Goal: Task Accomplishment & Management: Complete application form

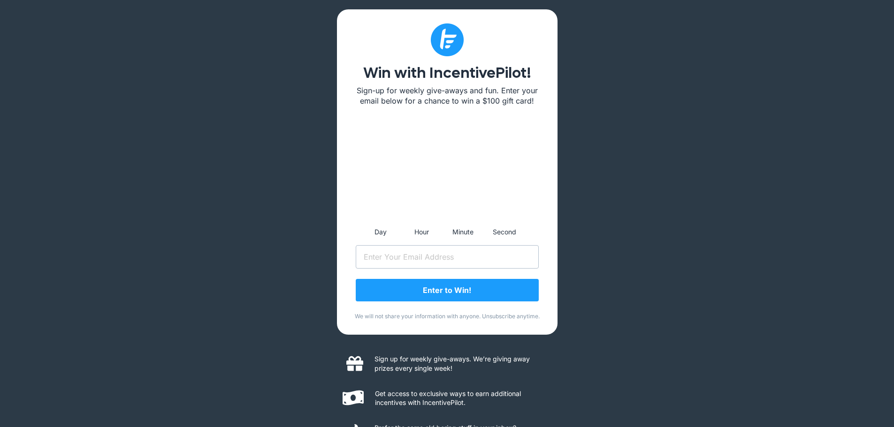
click at [452, 255] on input "Email (Required)" at bounding box center [447, 256] width 183 height 23
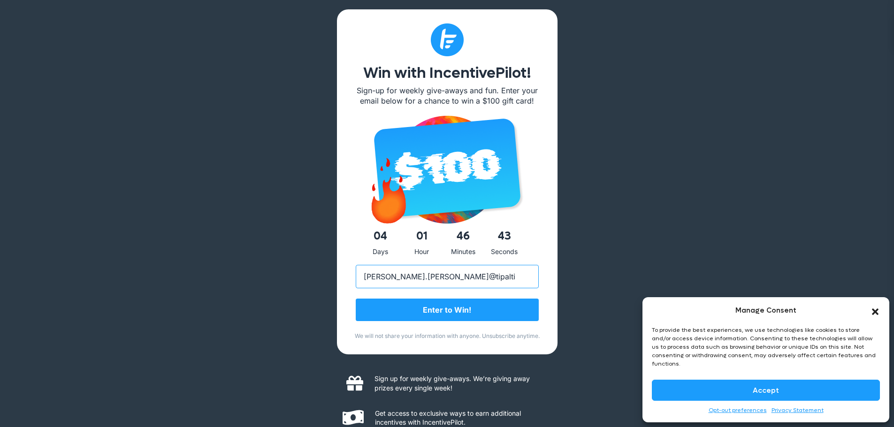
click at [451, 280] on input "steve.sevick@tipalti" at bounding box center [447, 276] width 183 height 23
type input "steve.sevick@tipalti.com"
click at [812, 393] on button "Accept" at bounding box center [766, 390] width 228 height 21
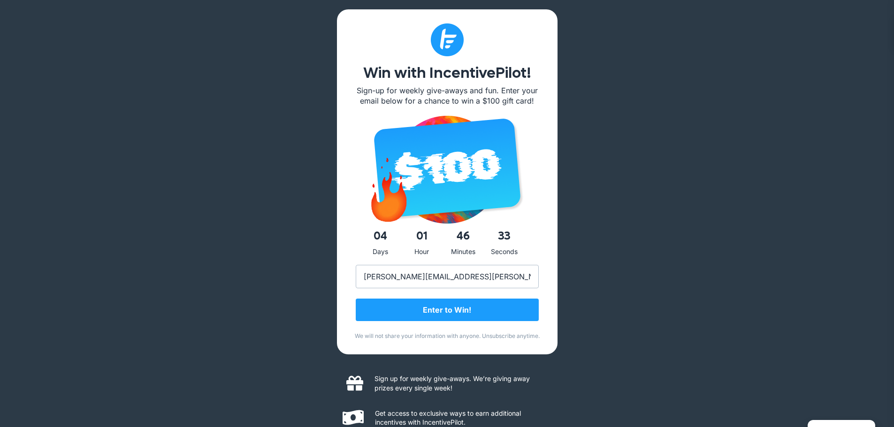
scroll to position [54, 0]
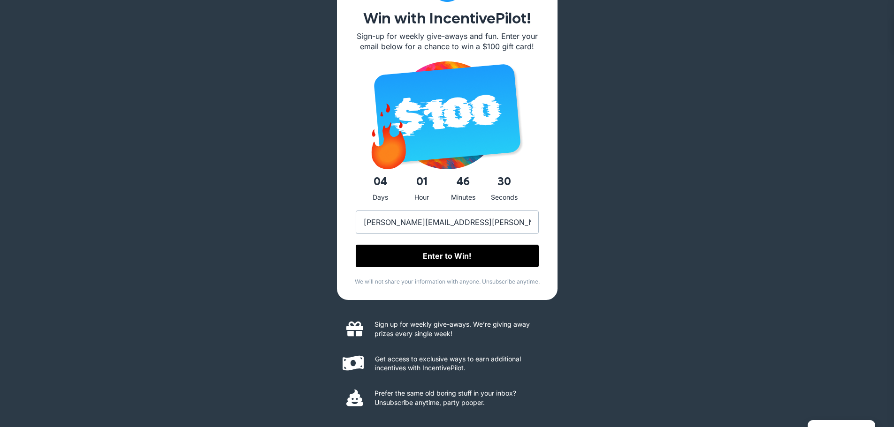
click at [430, 255] on input "Enter to Win!" at bounding box center [447, 256] width 183 height 23
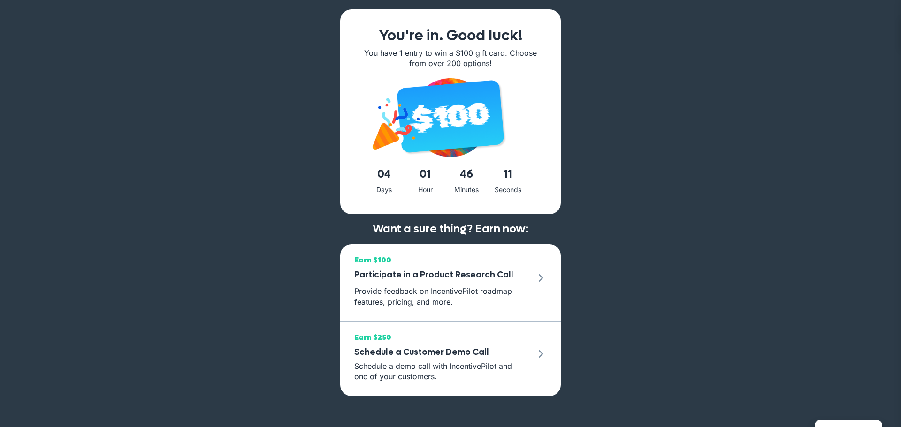
click at [595, 205] on div "You're in. Good luck! You have 1 entry to win a $100 gift card. Choose from ove…" at bounding box center [450, 213] width 901 height 427
